Goal: Use online tool/utility: Use online tool/utility

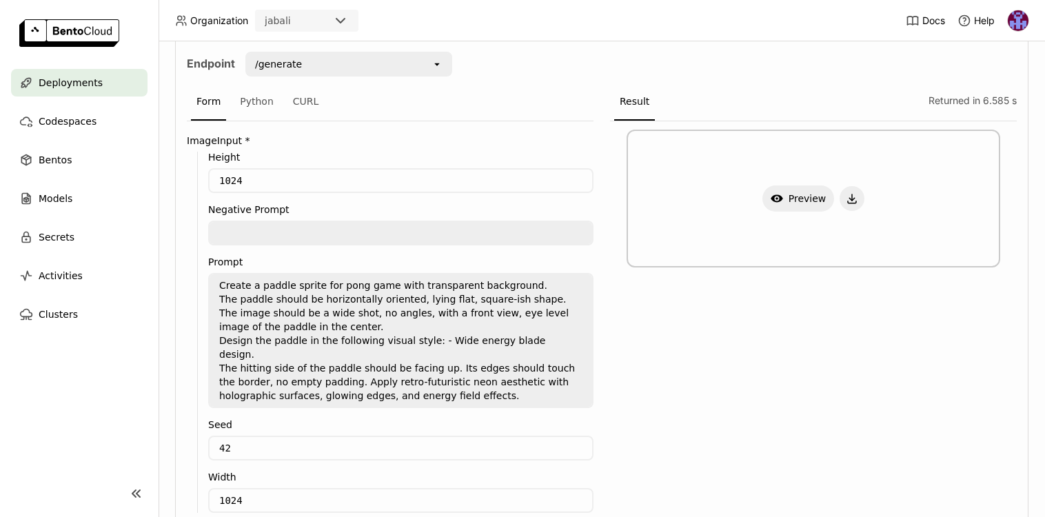
scroll to position [263, 0]
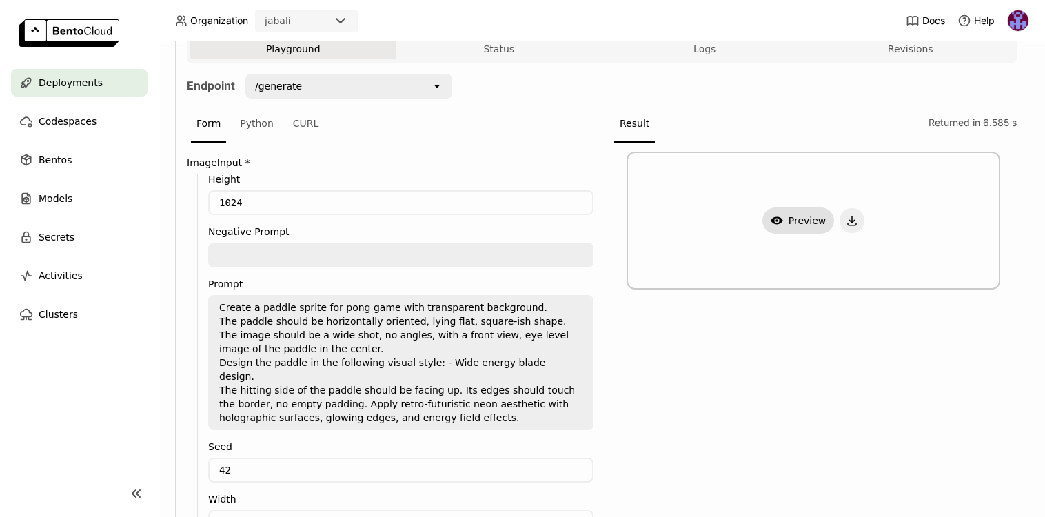
click at [803, 223] on button "Show Preview" at bounding box center [799, 221] width 72 height 26
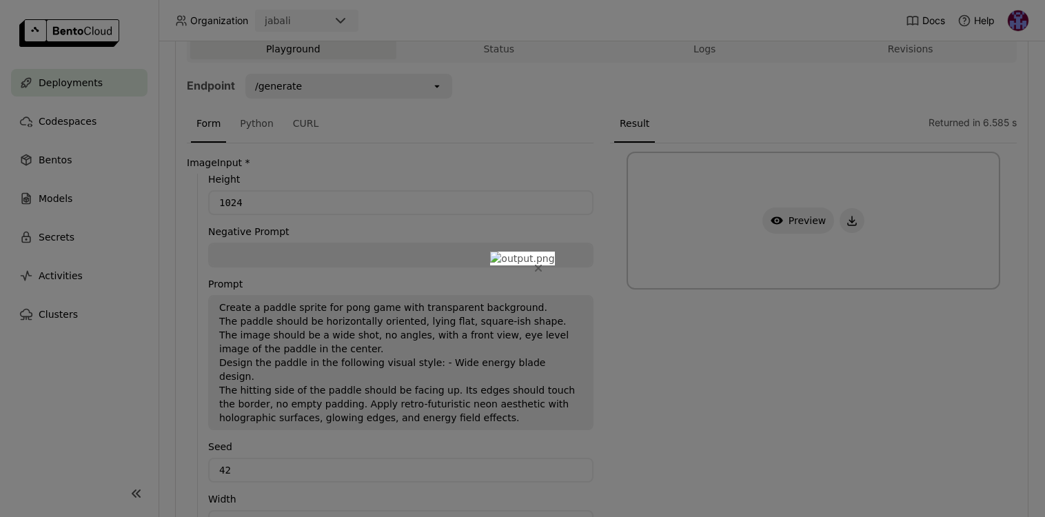
click at [547, 260] on button "Close" at bounding box center [538, 268] width 17 height 17
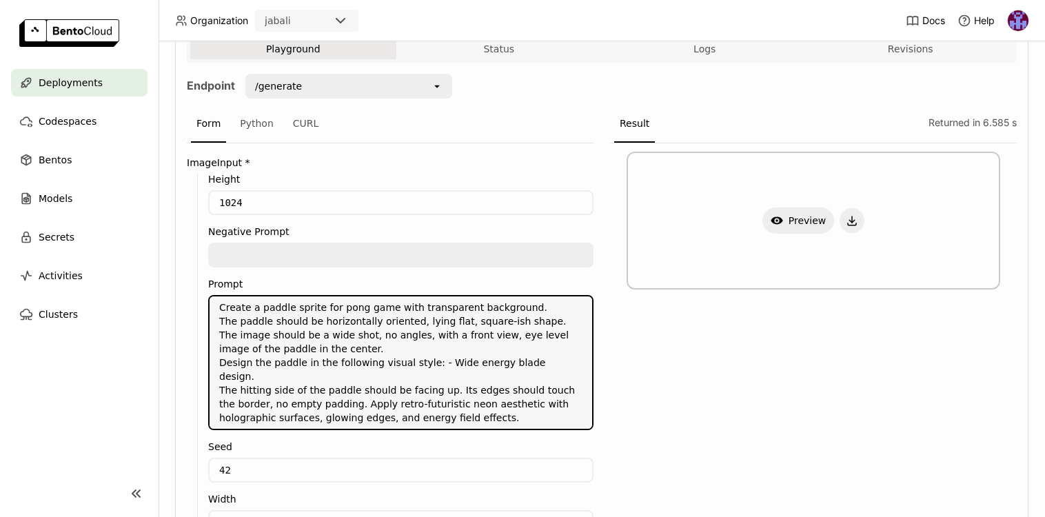
drag, startPoint x: 221, startPoint y: 304, endPoint x: 505, endPoint y: 413, distance: 304.3
click at [505, 413] on textarea "Create a paddle sprite for pong game with transparent background. The paddle sh…" at bounding box center [401, 363] width 383 height 132
click at [348, 345] on textarea "Create a paddle sprite for pong game with transparent background. The paddle sh…" at bounding box center [401, 363] width 383 height 132
drag, startPoint x: 221, startPoint y: 309, endPoint x: 568, endPoint y: 402, distance: 359.2
click at [568, 402] on textarea "Create a paddle sprite for pong game with transparent background. The paddle sh…" at bounding box center [401, 363] width 383 height 132
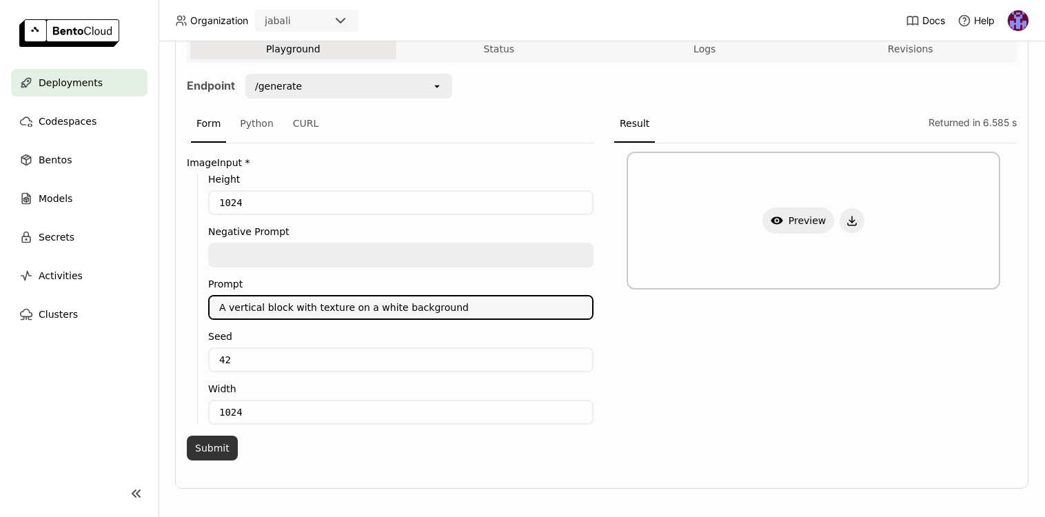
click at [222, 454] on button "Submit" at bounding box center [212, 448] width 51 height 25
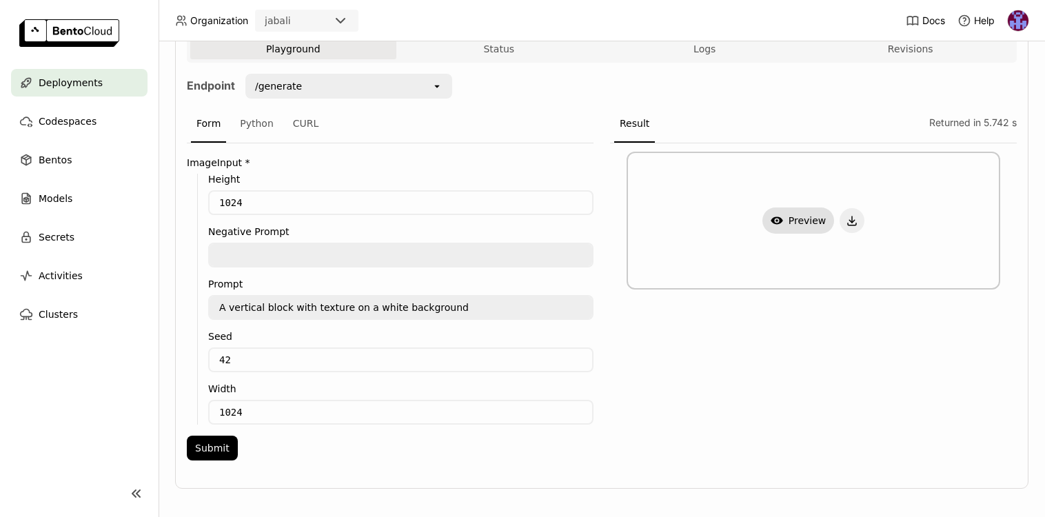
click at [808, 223] on button "Show Preview" at bounding box center [799, 221] width 72 height 26
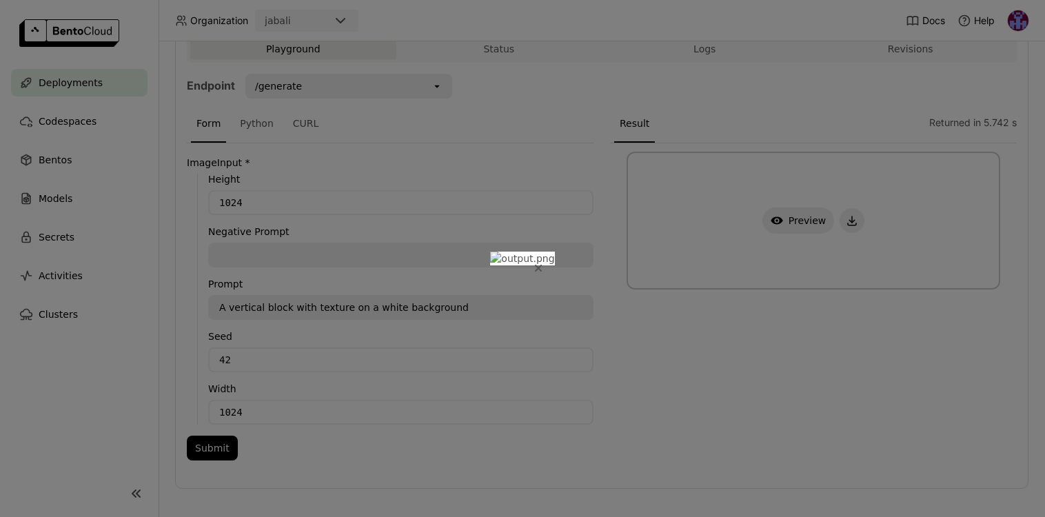
click at [541, 266] on icon "Close" at bounding box center [539, 269] width 6 height 6
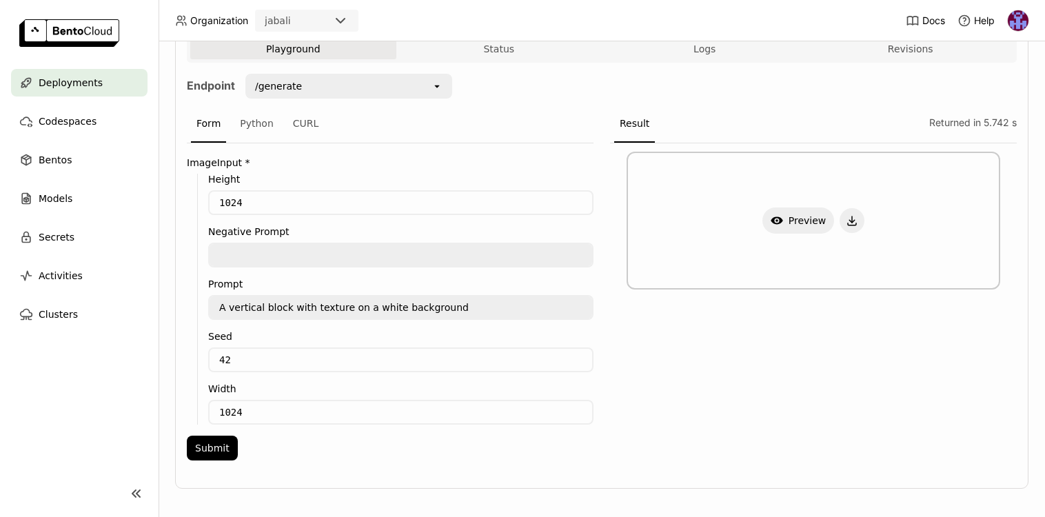
click at [230, 308] on textarea "A vertical block with texture on a white background" at bounding box center [401, 308] width 383 height 22
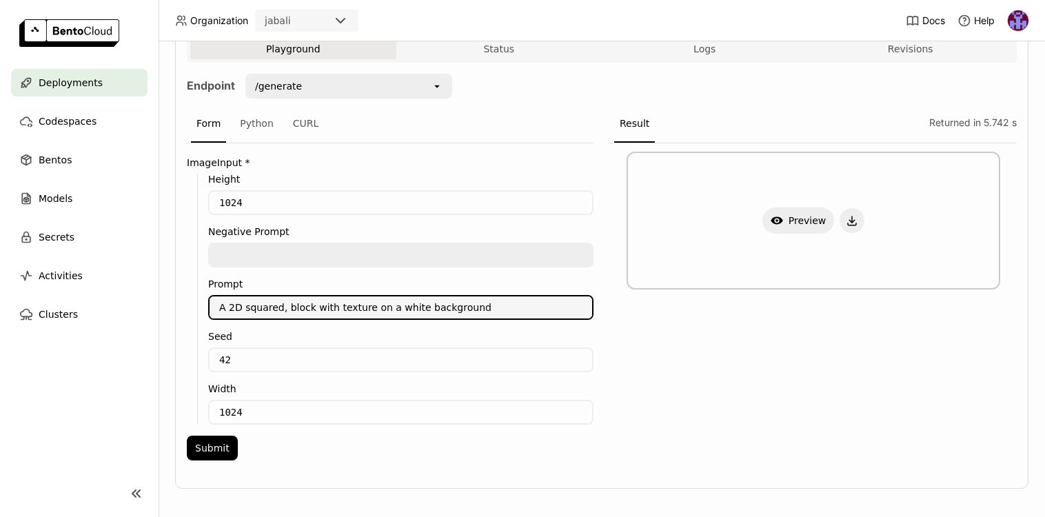
click at [366, 310] on textarea "A 2D squared, block with texture on a white background" at bounding box center [401, 308] width 383 height 22
click at [330, 308] on textarea "A 2D squared, block with texture on a white background" at bounding box center [401, 308] width 383 height 22
click at [279, 309] on textarea "A 2D squared, block with a blue texture on a white background" at bounding box center [401, 308] width 383 height 22
click at [542, 308] on textarea "A 2D squared vertical block with a blue texture on a white background" at bounding box center [401, 308] width 383 height 22
click at [372, 308] on textarea "A 2D squared vertical block with a blue texture on a white background" at bounding box center [401, 308] width 383 height 22
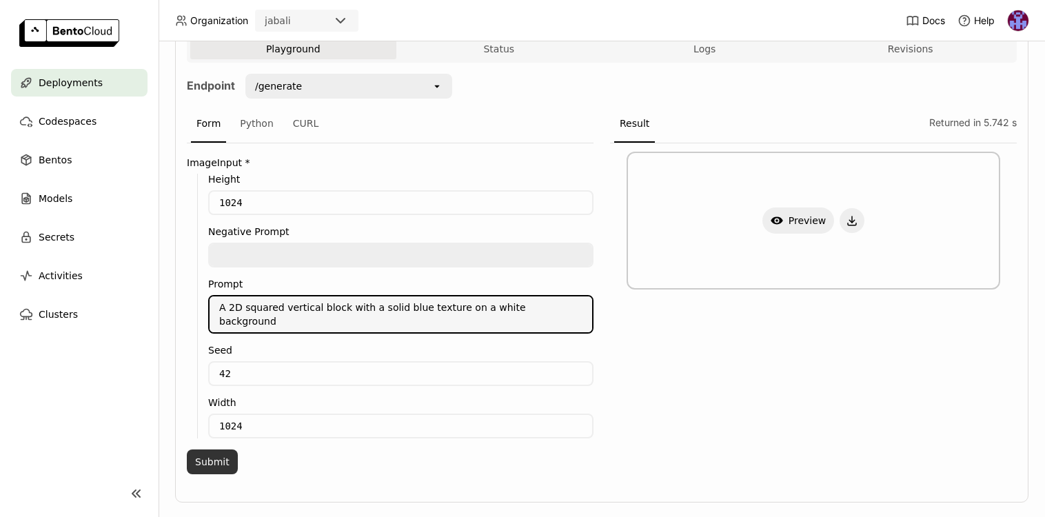
type textarea "A 2D squared vertical block with a solid blue texture on a white background"
click at [212, 450] on button "Submit" at bounding box center [212, 462] width 51 height 25
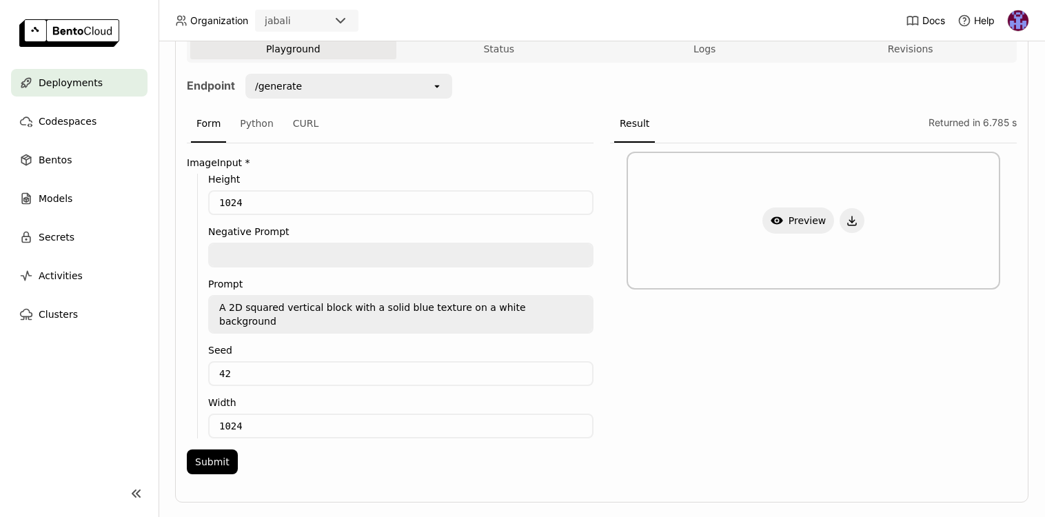
click at [897, 370] on div "Show Preview" at bounding box center [813, 312] width 407 height 339
click at [796, 225] on button "Show Preview" at bounding box center [799, 221] width 72 height 26
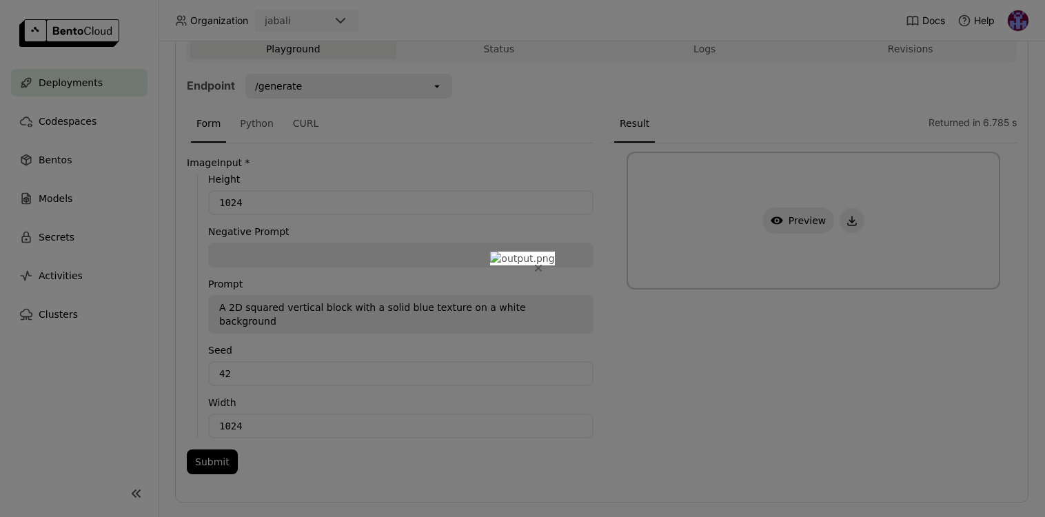
click at [542, 265] on icon "Close" at bounding box center [538, 268] width 7 height 7
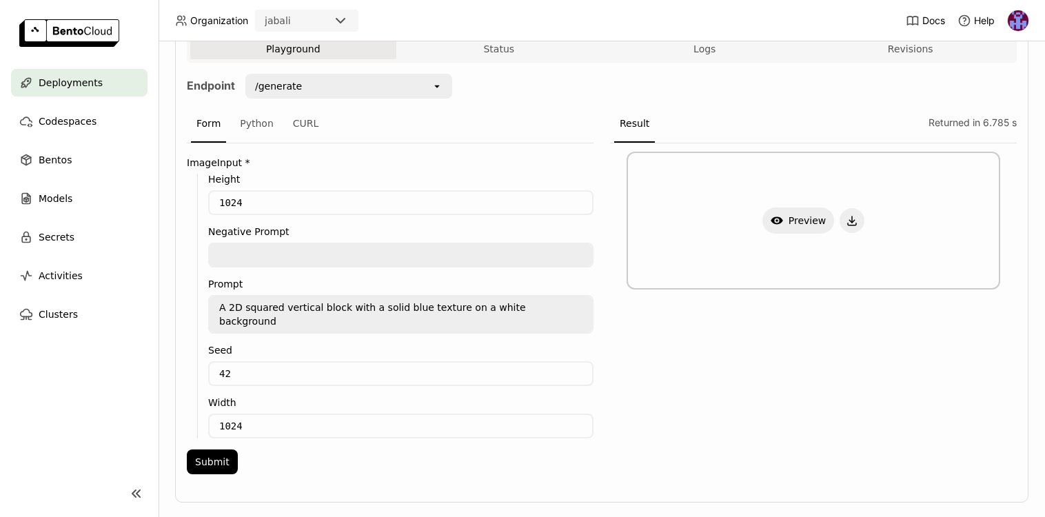
click at [257, 257] on textarea at bounding box center [401, 255] width 383 height 22
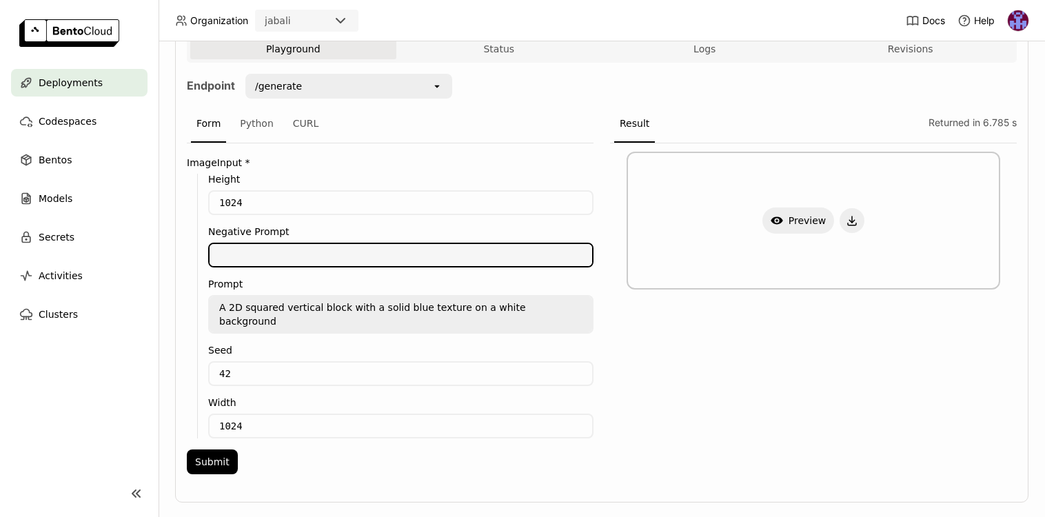
click at [187, 248] on div "Height 1024 Negative Prompt Prompt A 2D squared vertical block with a solid blu…" at bounding box center [390, 306] width 407 height 265
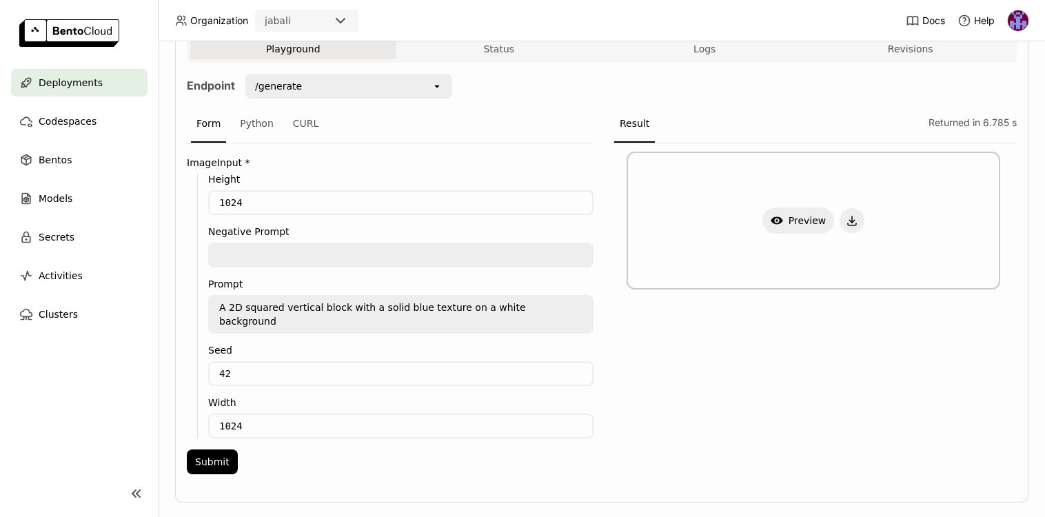
click at [187, 248] on div "Height 1024 Negative Prompt Prompt A 2D squared vertical block with a solid blu…" at bounding box center [390, 306] width 407 height 265
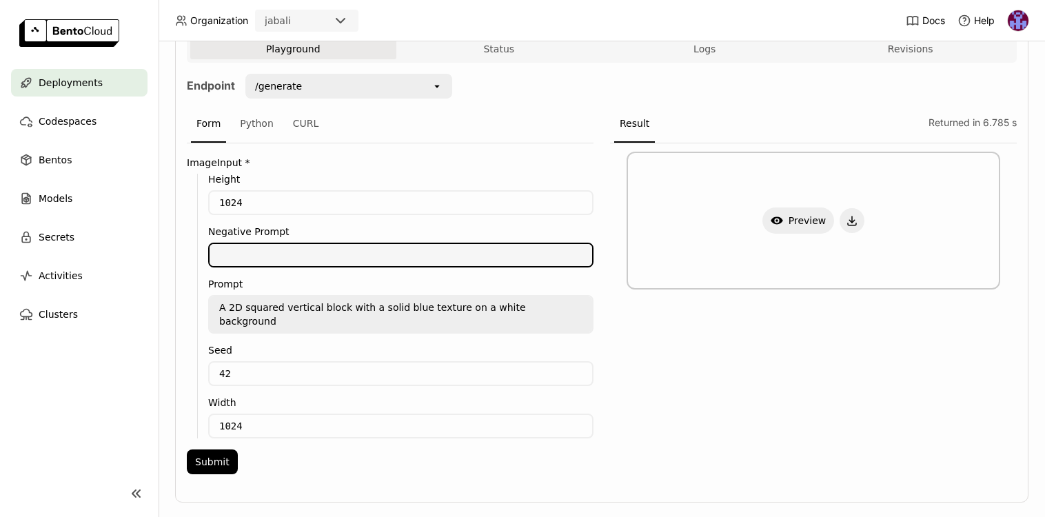
click at [236, 249] on textarea at bounding box center [401, 255] width 383 height 22
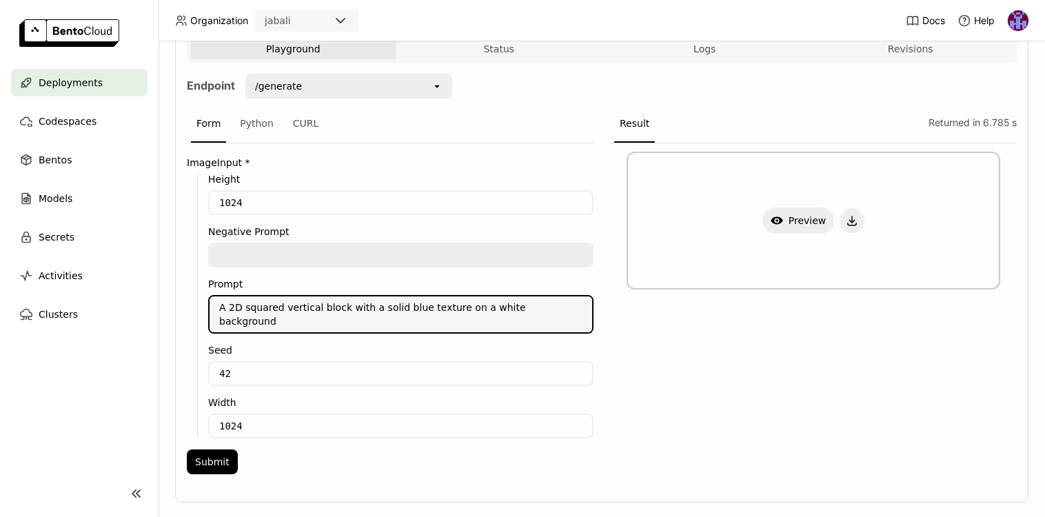
drag, startPoint x: 218, startPoint y: 306, endPoint x: 583, endPoint y: 308, distance: 364.8
click at [583, 308] on textarea "A 2D squared vertical block with a solid blue texture on a white background" at bounding box center [401, 315] width 383 height 36
click at [182, 211] on div "Playground Status Logs Revisions Endpoint /generate open Form Python CURL Image…" at bounding box center [602, 264] width 854 height 477
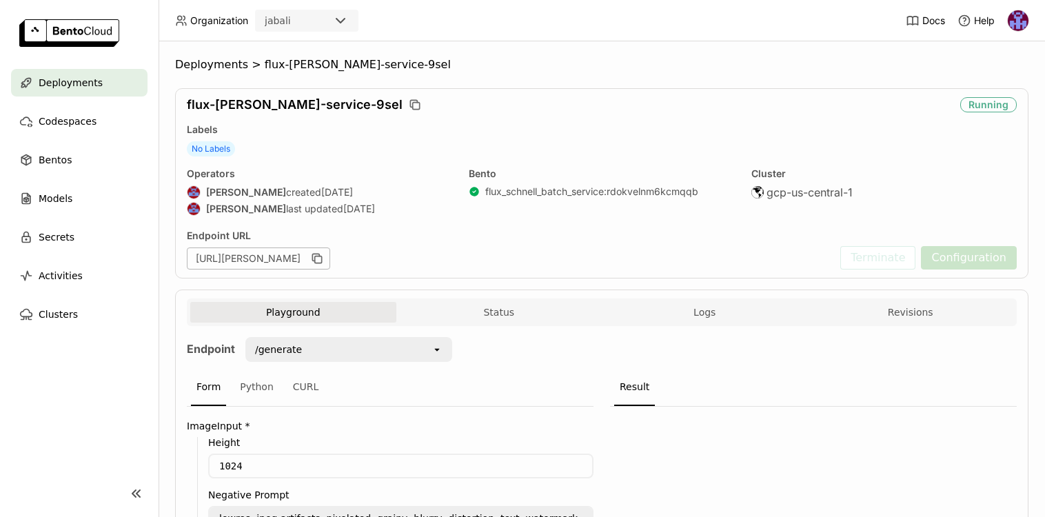
scroll to position [328, 0]
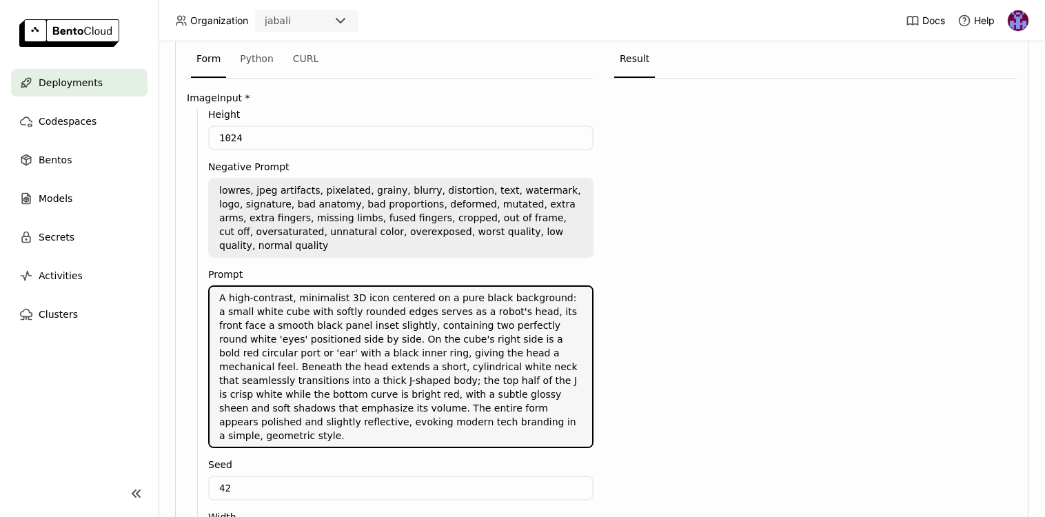
click at [486, 439] on div "Height 1024 Negative Prompt lowres, jpeg artifacts, pixelated, grainy, blurry, …" at bounding box center [395, 331] width 397 height 444
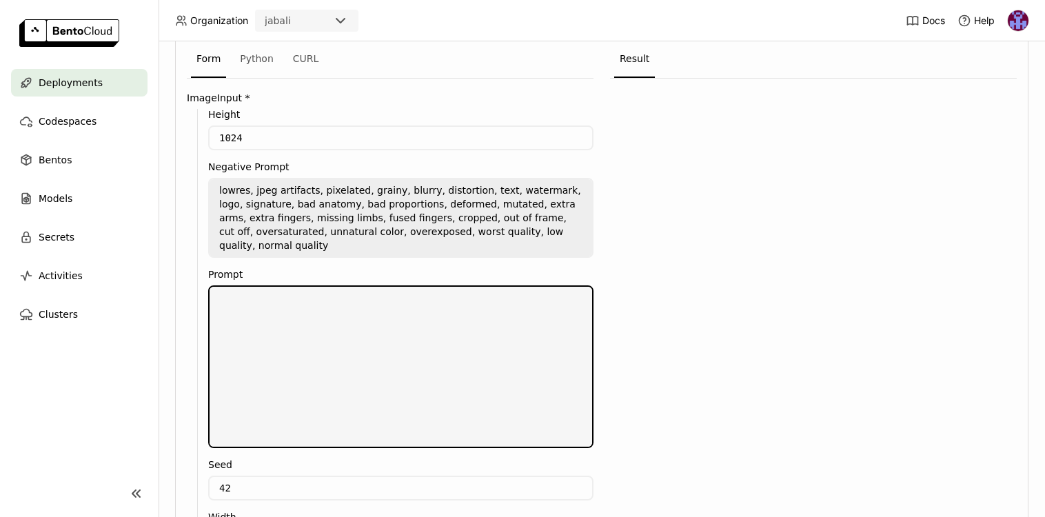
scroll to position [328, 0]
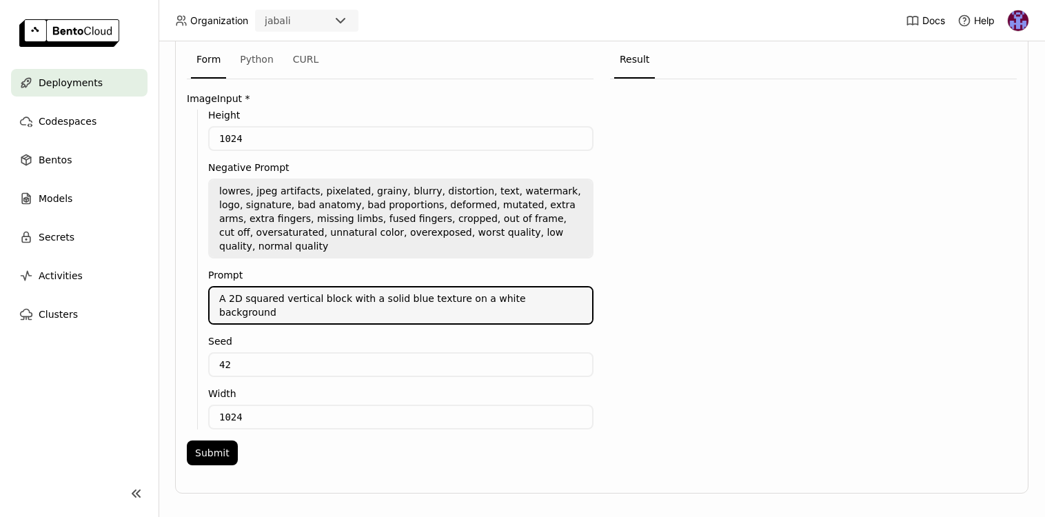
type textarea "A 2D squared vertical block with a solid blue texture on a white background"
click at [173, 371] on div "Deployments > flux-schnell-service-9sel flux-schnell-service-9sel Running Label…" at bounding box center [602, 279] width 887 height 476
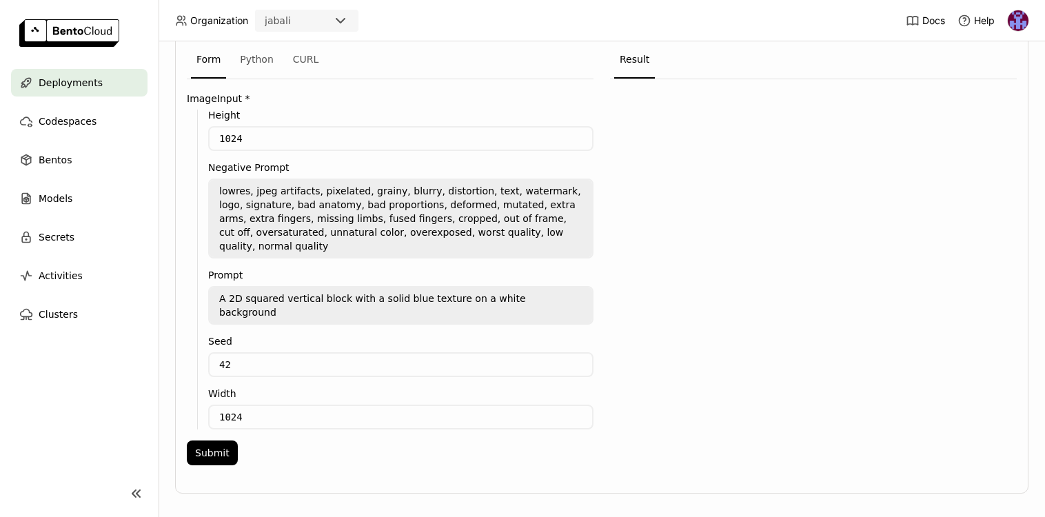
click at [262, 247] on textarea "lowres, jpeg artifacts, pixelated, grainy, blurry, distortion, text, watermark,…" at bounding box center [401, 218] width 383 height 77
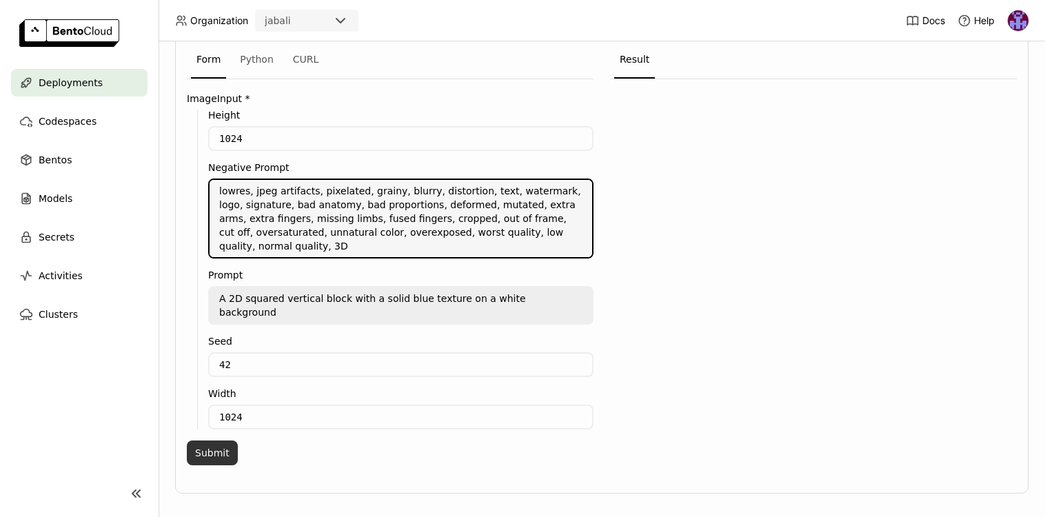
type textarea "lowres, jpeg artifacts, pixelated, grainy, blurry, distortion, text, watermark,…"
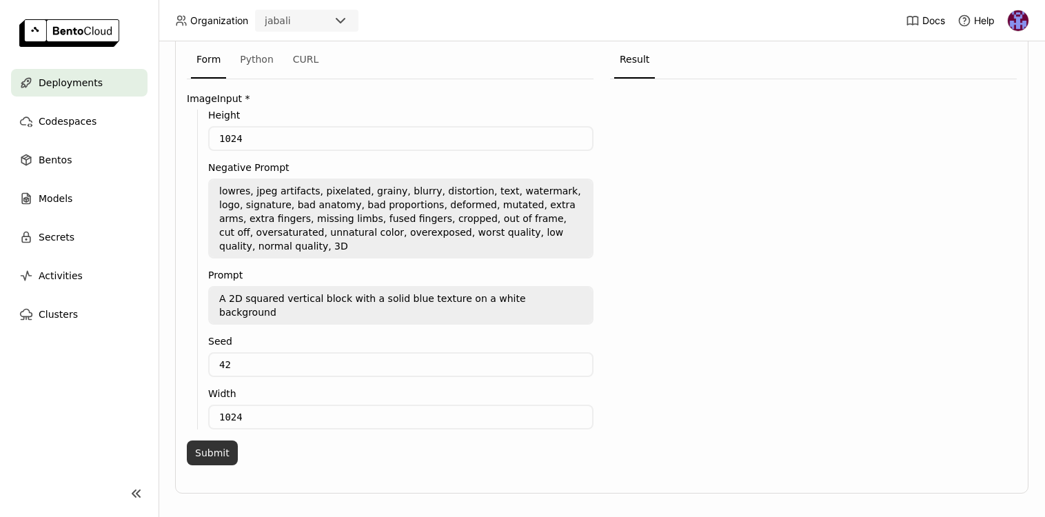
click at [218, 441] on button "Submit" at bounding box center [212, 453] width 51 height 25
click at [786, 150] on button "Show Preview" at bounding box center [799, 156] width 72 height 26
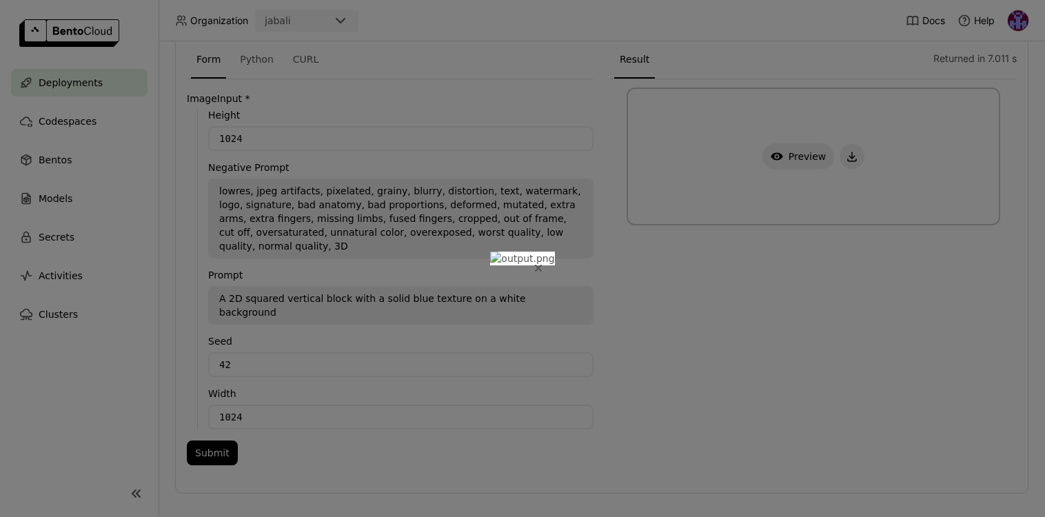
click at [542, 265] on icon "Close" at bounding box center [538, 268] width 7 height 7
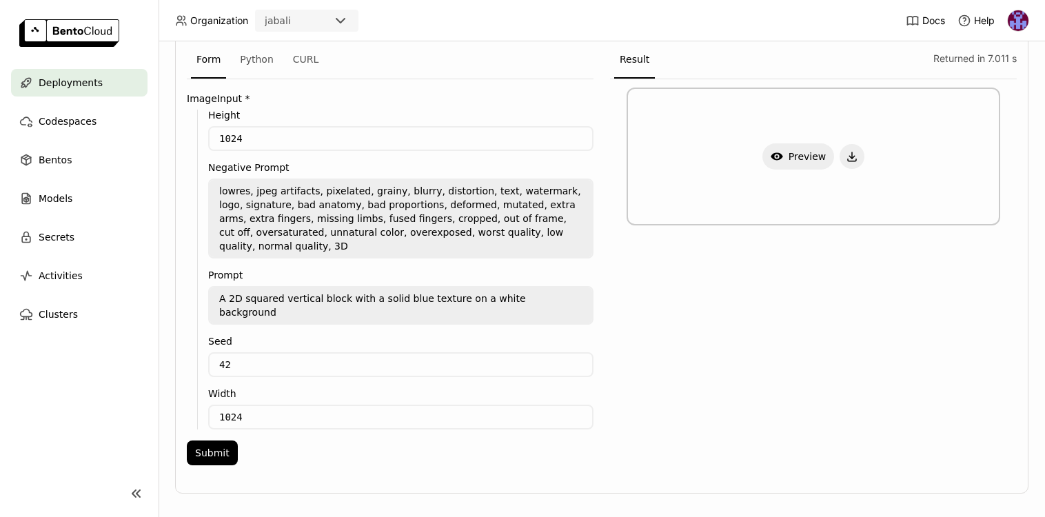
click at [613, 309] on div "Show Preview" at bounding box center [813, 276] width 407 height 394
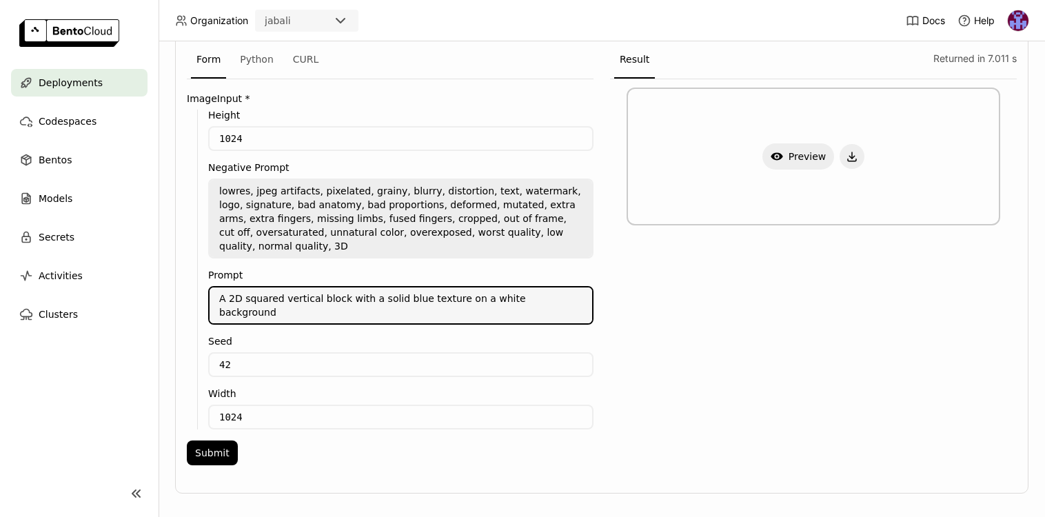
click at [243, 297] on textarea "A 2D squared vertical block with a solid blue texture on a white background" at bounding box center [401, 306] width 383 height 36
drag, startPoint x: 307, startPoint y: 297, endPoint x: 346, endPoint y: 297, distance: 39.3
click at [346, 297] on textarea "A 2D side view of a squared vertical block with a solid blue texture on a white…" at bounding box center [401, 306] width 383 height 36
click at [353, 300] on textarea "A 2D side view of a vertical block with a solid blue texture on a white backgro…" at bounding box center [401, 306] width 383 height 36
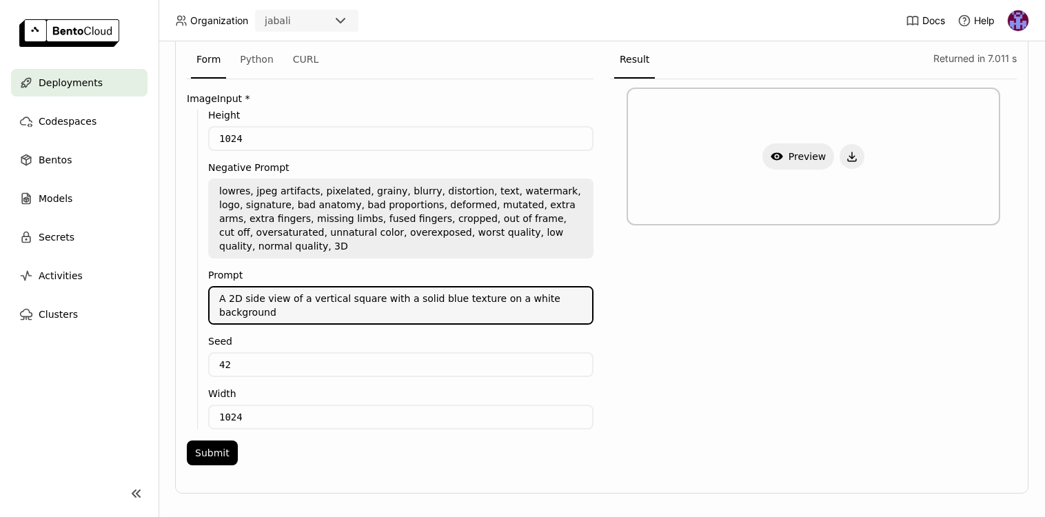
click at [343, 302] on textarea "A 2D side view of a vertical square with a solid blue texture on a white backgr…" at bounding box center [401, 306] width 383 height 36
click at [299, 314] on textarea "A 2D side view of a vertical square with a solid blue texture on a white backgr…" at bounding box center [401, 306] width 383 height 36
click at [217, 447] on button "Submit" at bounding box center [212, 453] width 51 height 25
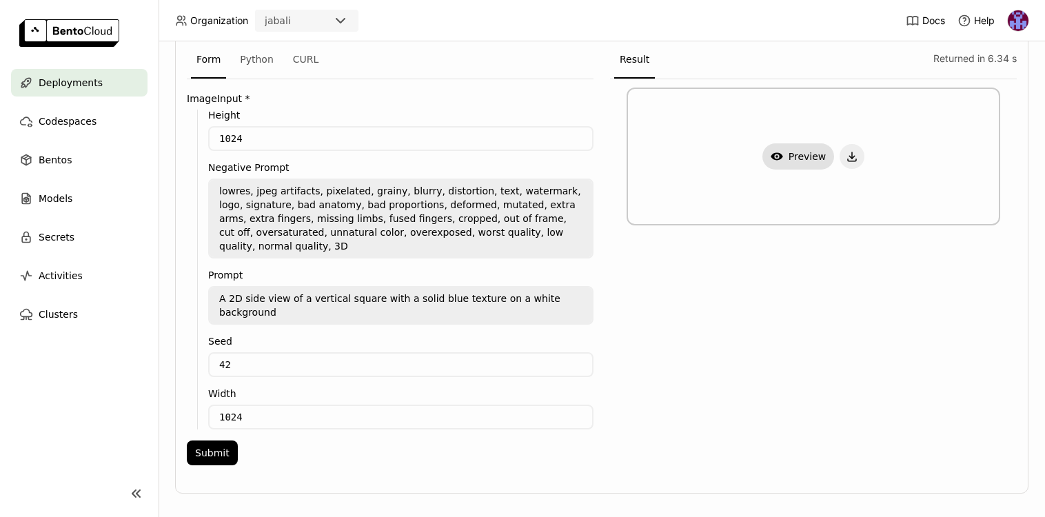
click at [799, 156] on button "Show Preview" at bounding box center [799, 156] width 72 height 26
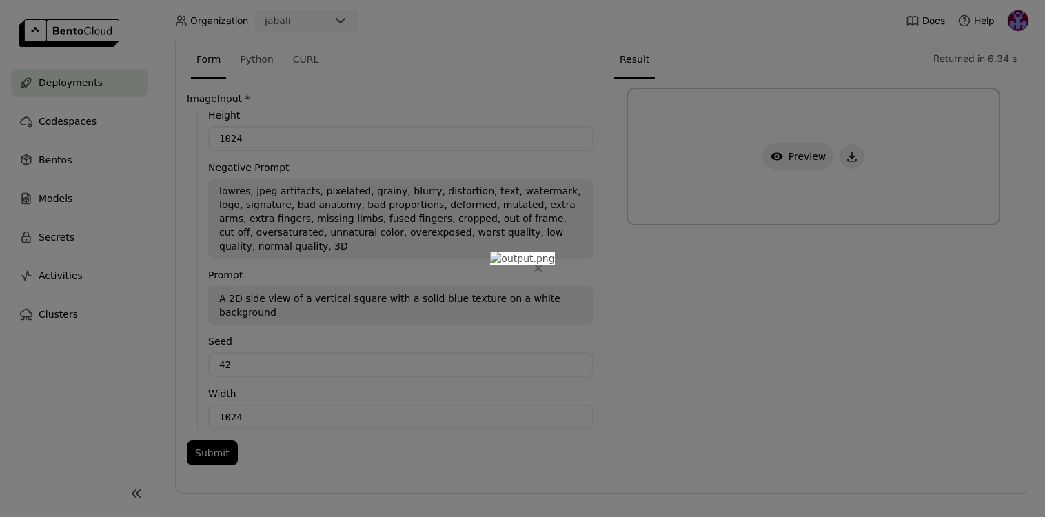
click at [541, 266] on icon "Close" at bounding box center [539, 269] width 6 height 6
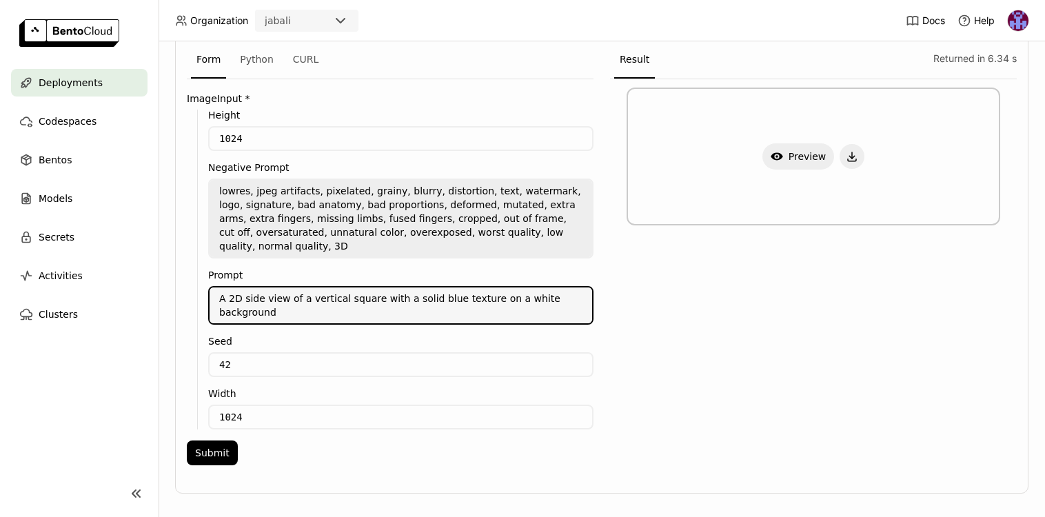
click at [222, 295] on textarea "A 2D side view of a vertical square with a solid blue texture on a white backgr…" at bounding box center [401, 306] width 383 height 36
click at [230, 298] on textarea "A 2D side view of a vertical square with a solid blue texture on a white backgr…" at bounding box center [401, 306] width 383 height 36
click at [294, 300] on textarea "A top down 2D side view of a vertical square with a solid blue texture on a whi…" at bounding box center [401, 306] width 383 height 36
click at [369, 302] on textarea "A top down 2D view of a vertical square with a solid blue texture on a white ba…" at bounding box center [401, 306] width 383 height 36
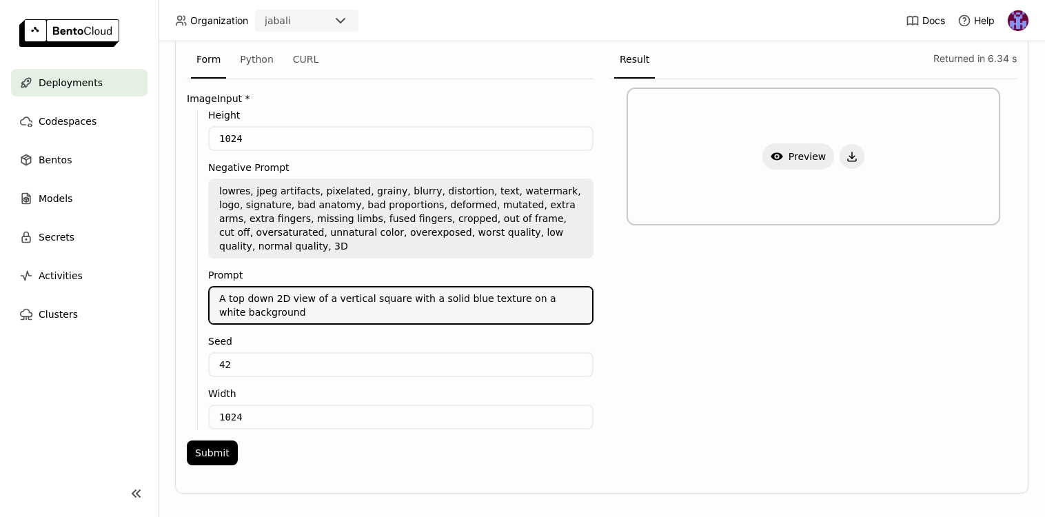
click at [369, 302] on textarea "A top down 2D view of a vertical square with a solid blue texture on a white ba…" at bounding box center [401, 306] width 383 height 36
click at [496, 301] on textarea "A top down 2D view of a vertical rectangle with a solid blue texture on a white…" at bounding box center [401, 306] width 383 height 36
type textarea "A top down 2D view of a vertical rectangle with a solid blue color on a white b…"
click at [203, 461] on button "Submit" at bounding box center [212, 453] width 51 height 25
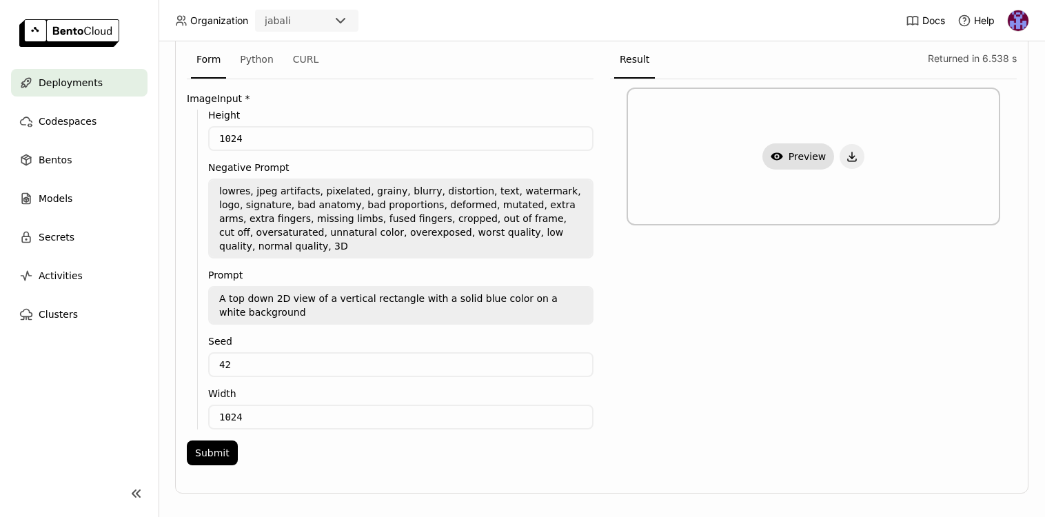
click at [803, 161] on button "Show Preview" at bounding box center [799, 156] width 72 height 26
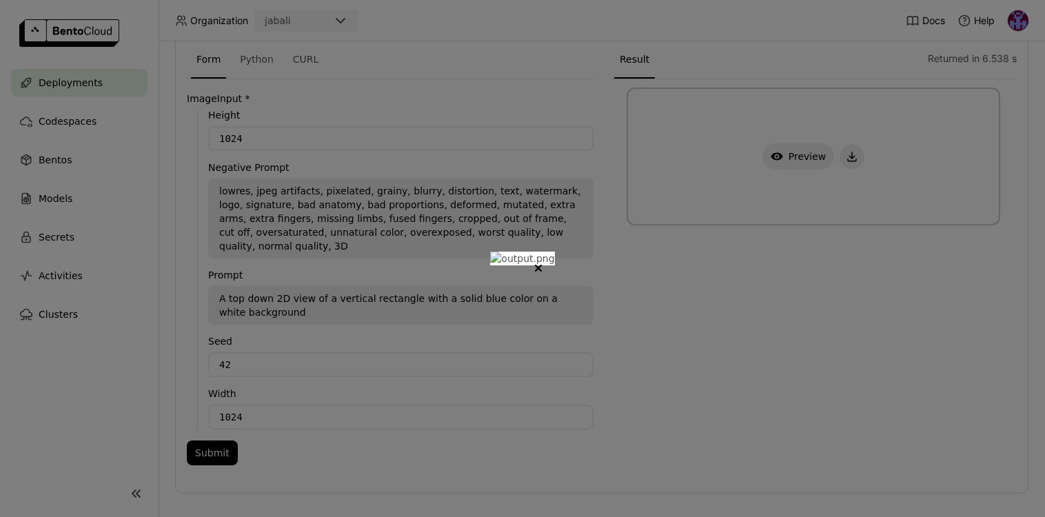
scroll to position [0, 0]
click at [541, 266] on icon "Close" at bounding box center [539, 269] width 6 height 6
